Goal: Find contact information: Find contact information

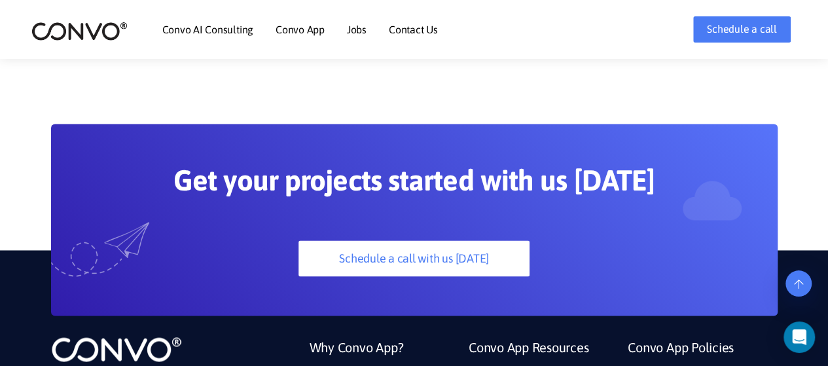
scroll to position [3621, 0]
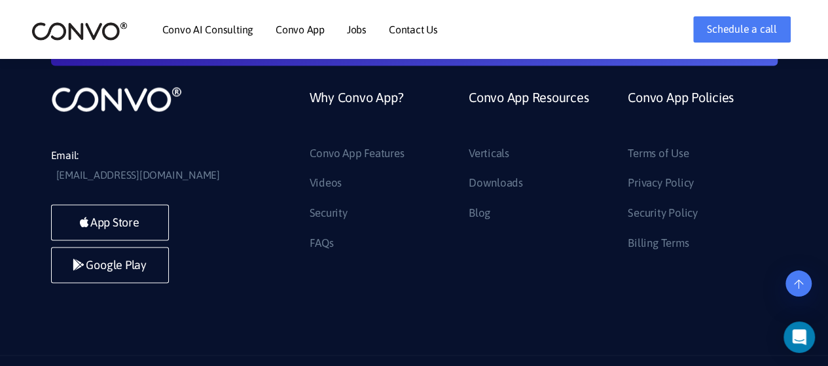
click at [367, 232] on li "FAQs" at bounding box center [378, 242] width 139 height 21
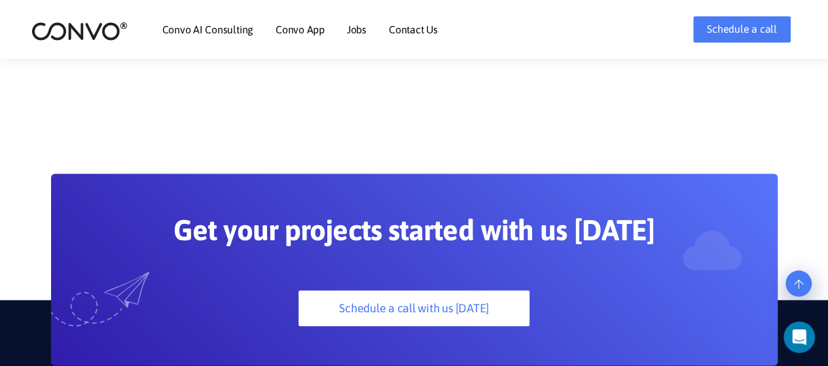
scroll to position [3320, 0]
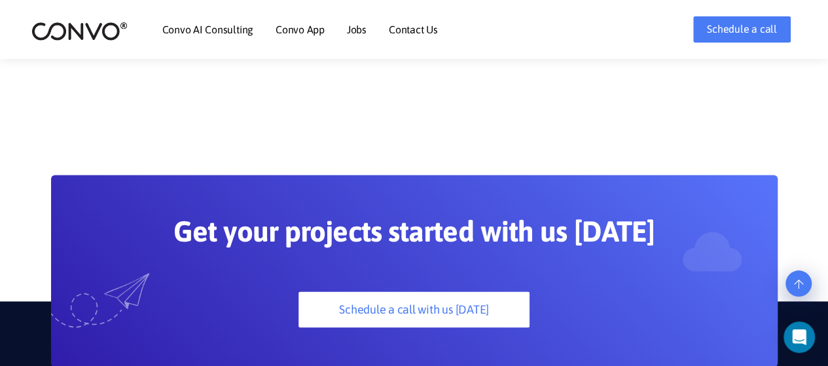
click at [402, 32] on link "Contact Us" at bounding box center [413, 29] width 49 height 10
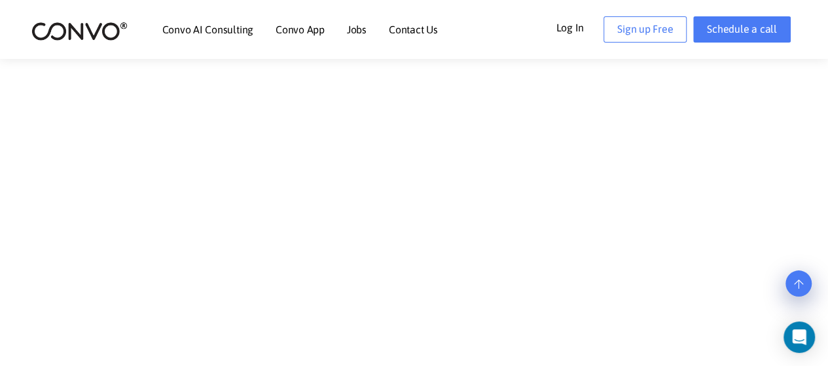
scroll to position [958, 0]
